Goal: Ask a question

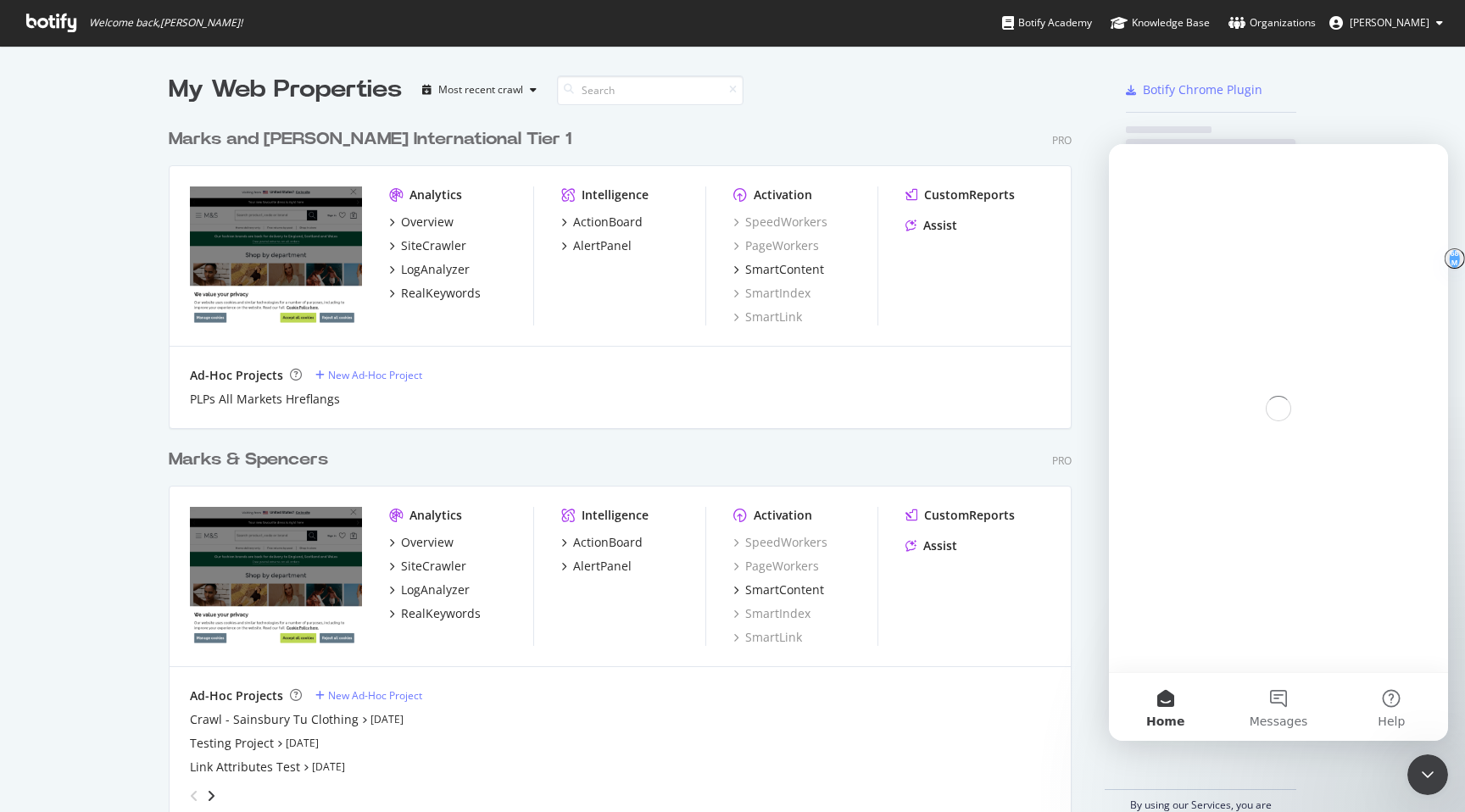
scroll to position [719, 917]
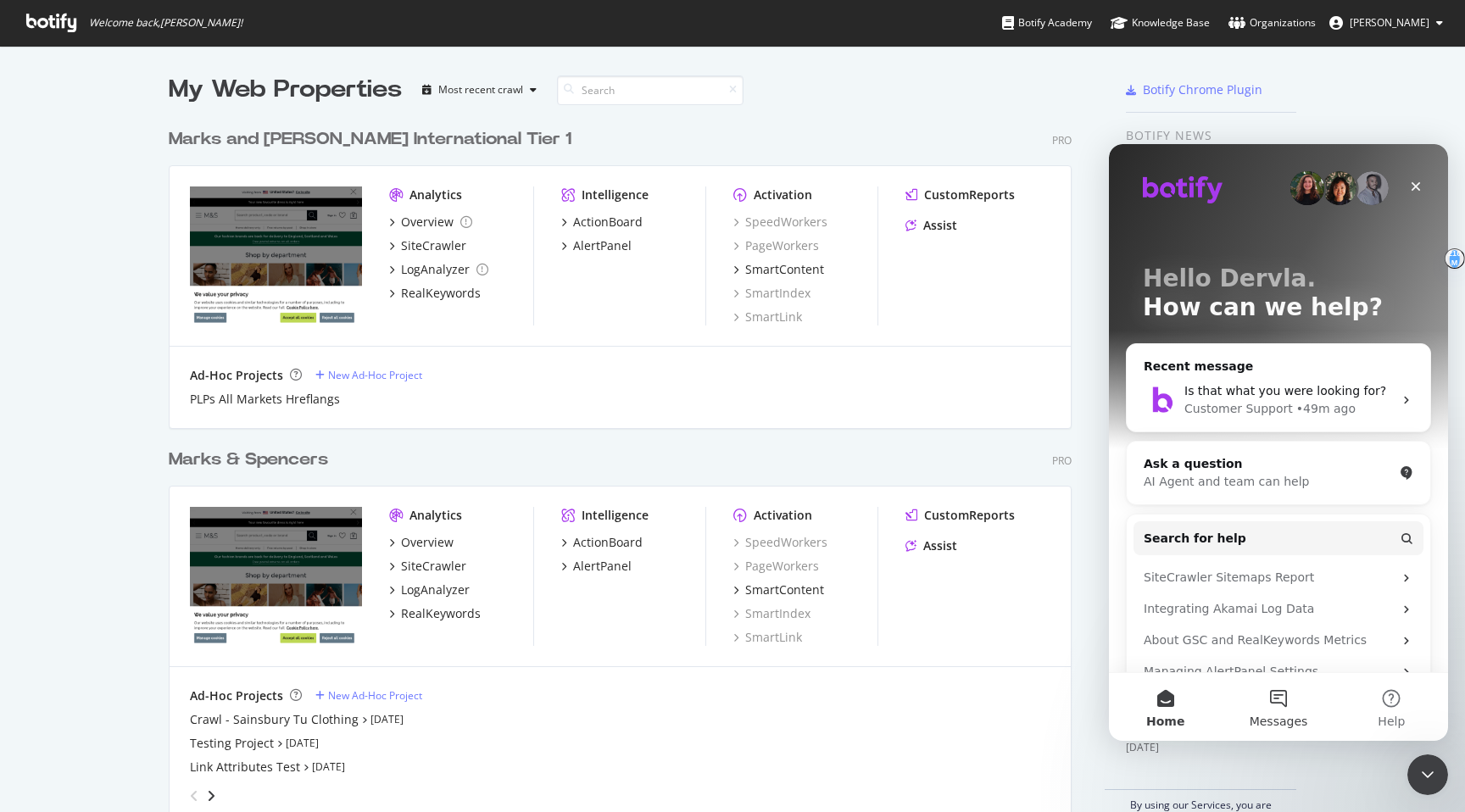
click at [1286, 696] on button "Messages" at bounding box center [1278, 707] width 113 height 68
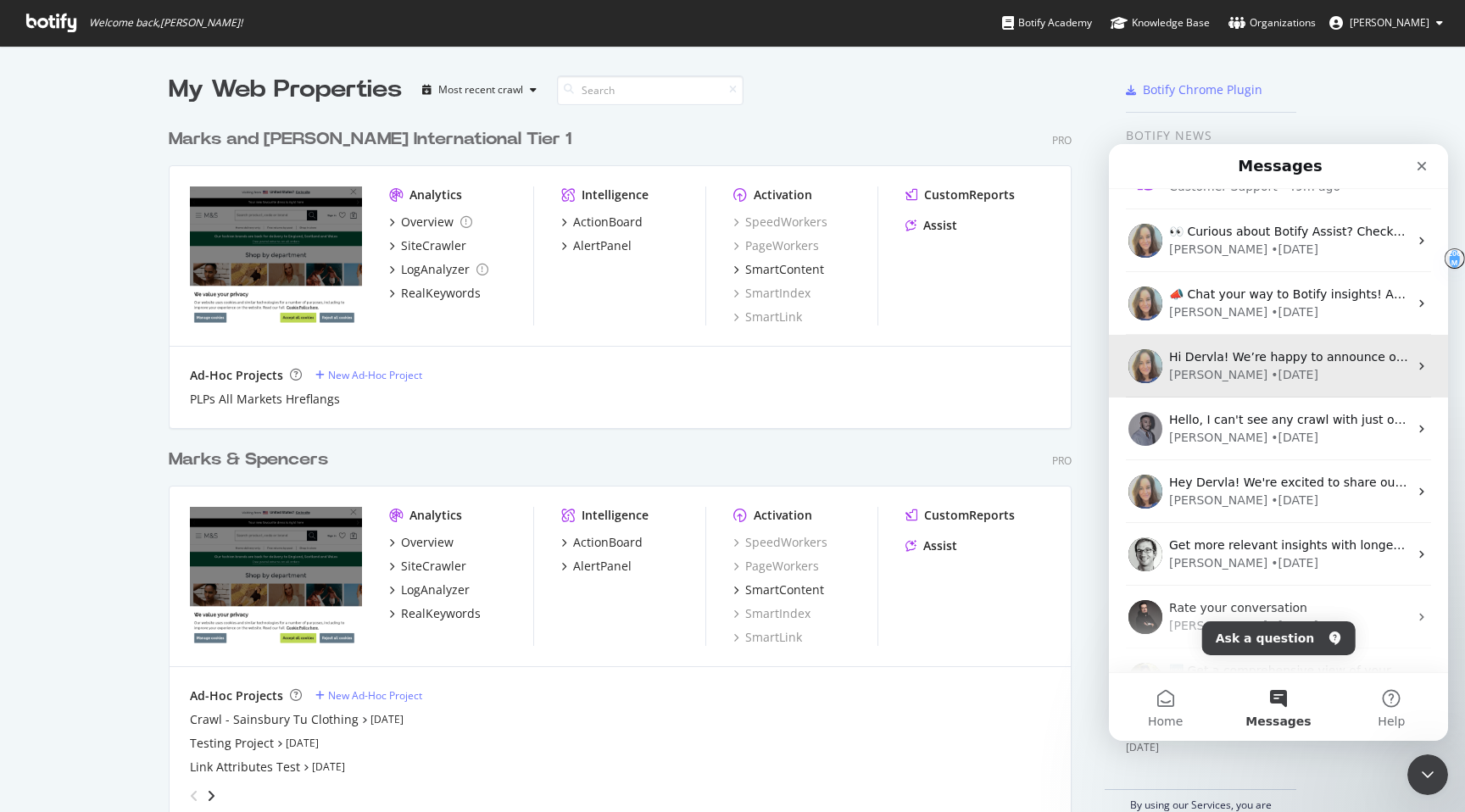
scroll to position [0, 0]
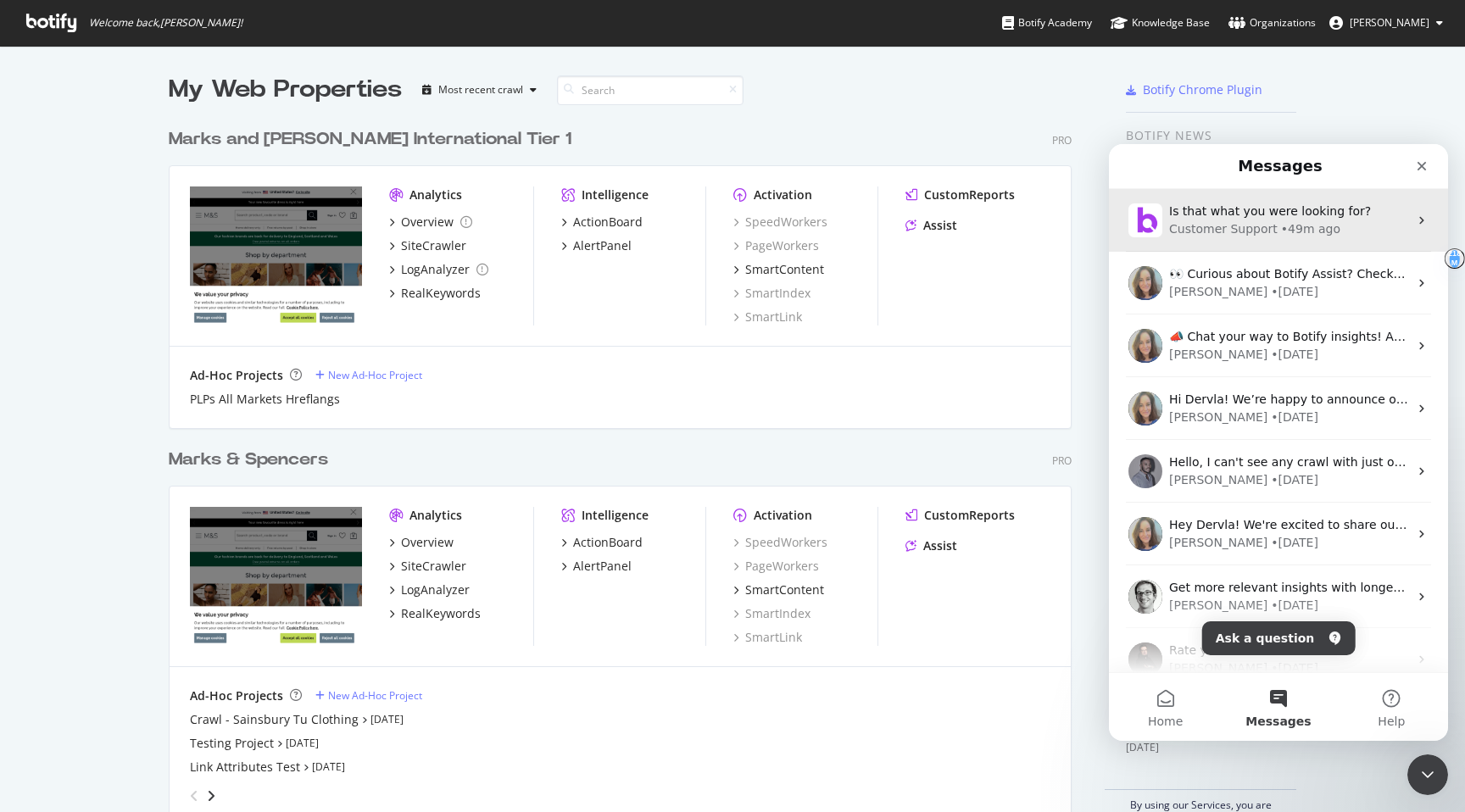
click at [1262, 245] on div "Is that what you were looking for? Customer Support • 49m ago" at bounding box center [1278, 220] width 339 height 63
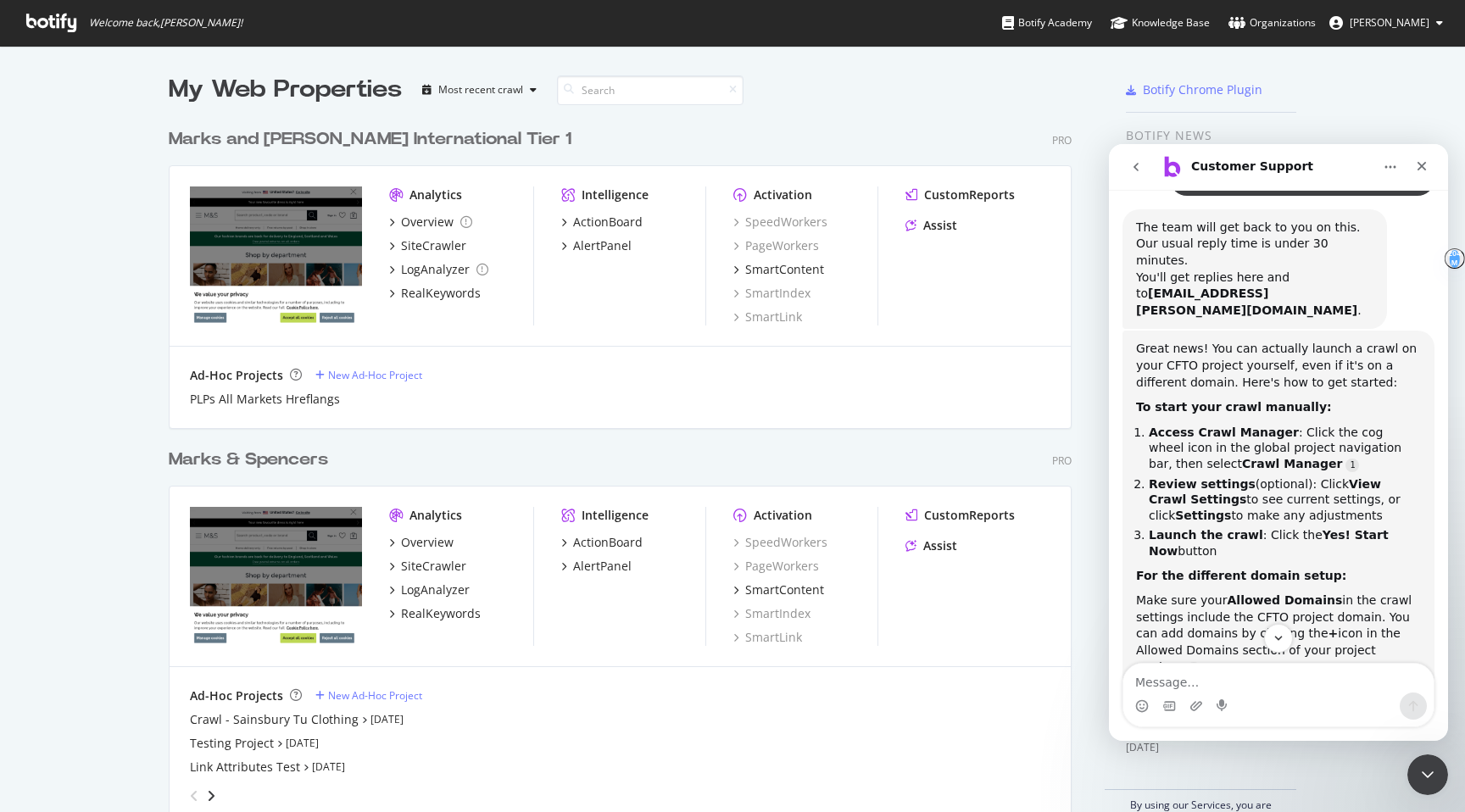
scroll to position [415, 0]
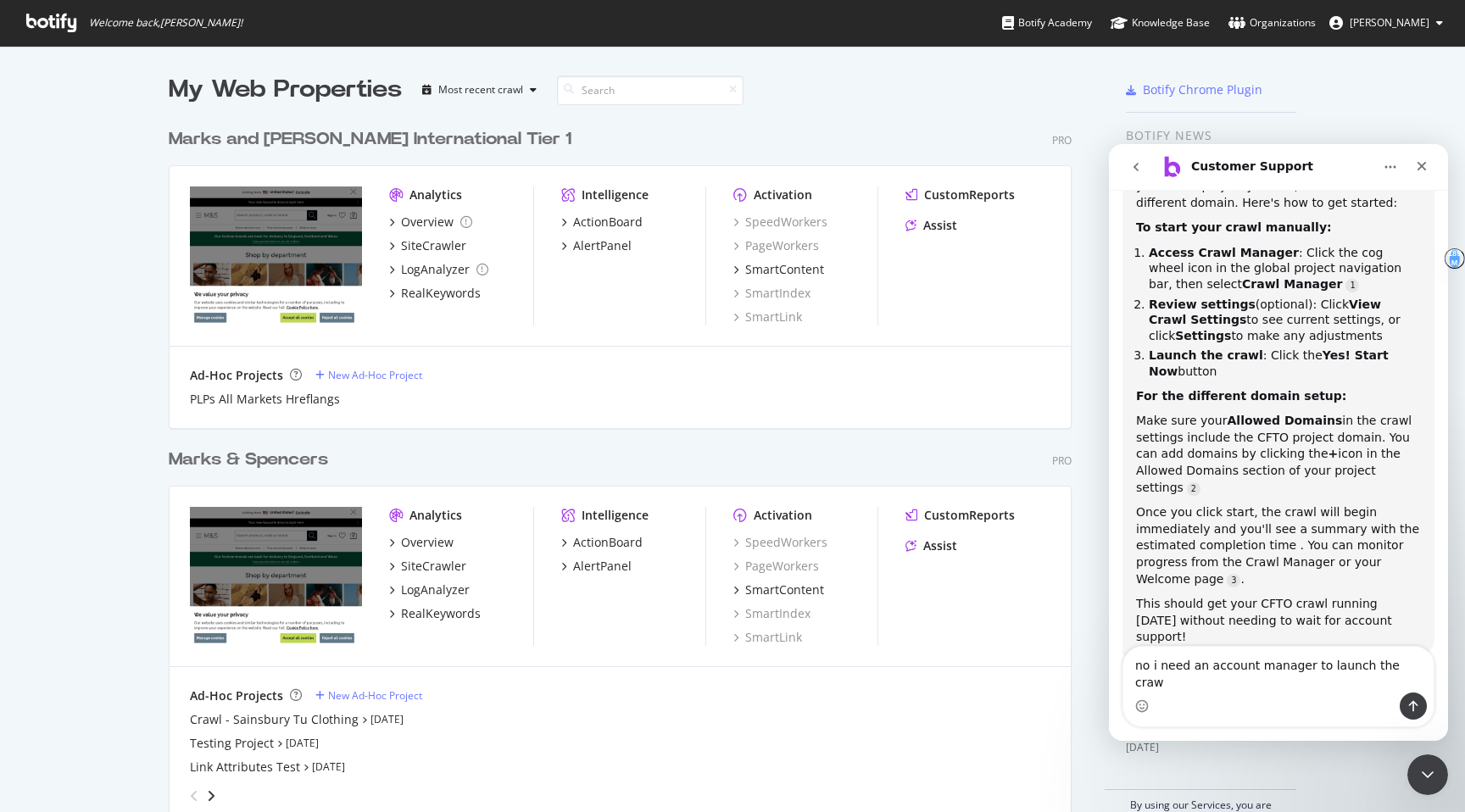
type textarea "no i need an account manager to launch the craw;"
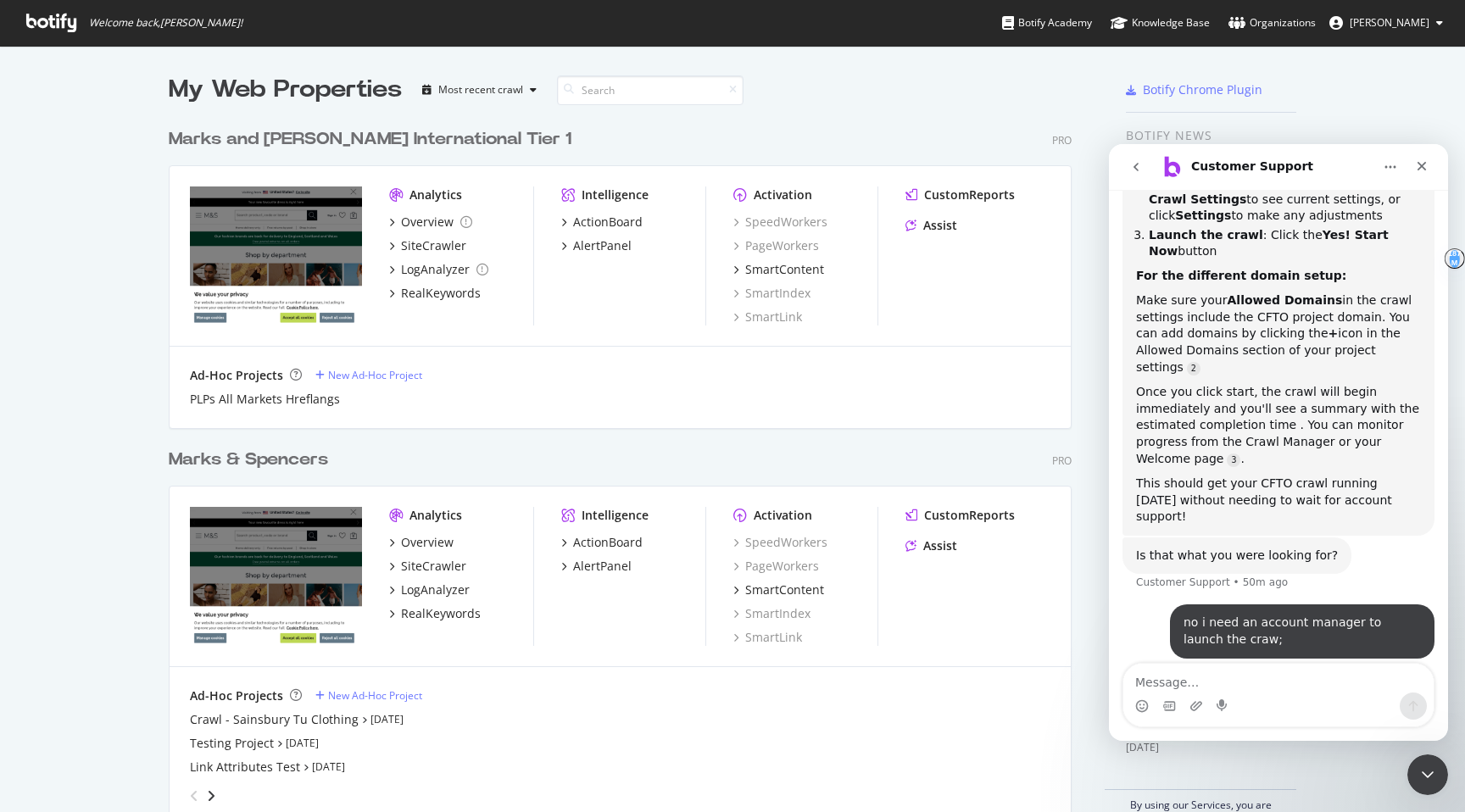
scroll to position [537, 0]
